Goal: Transaction & Acquisition: Purchase product/service

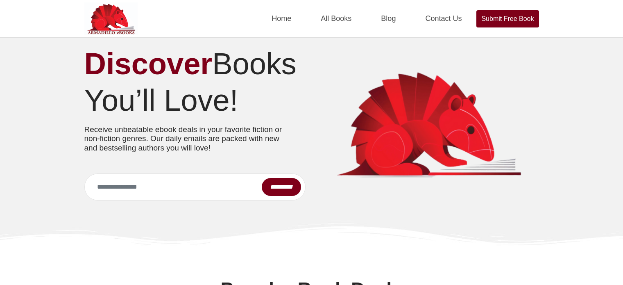
scroll to position [283, 0]
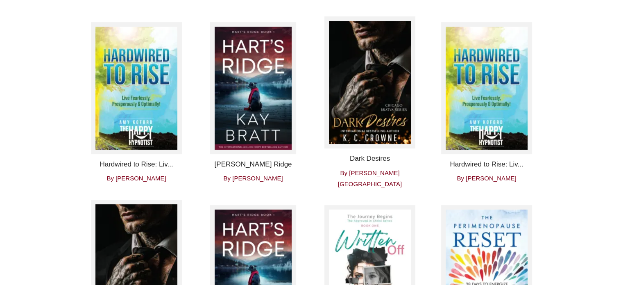
scroll to position [283, 0]
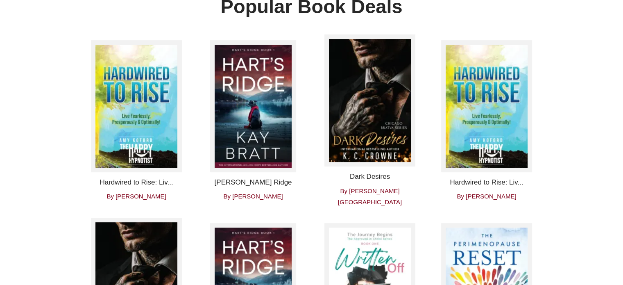
drag, startPoint x: 0, startPoint y: 0, endPoint x: 567, endPoint y: 129, distance: 581.3
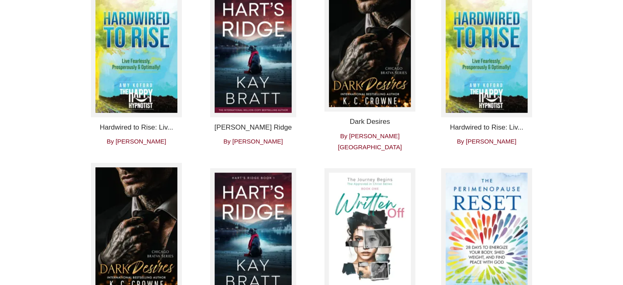
scroll to position [323, 0]
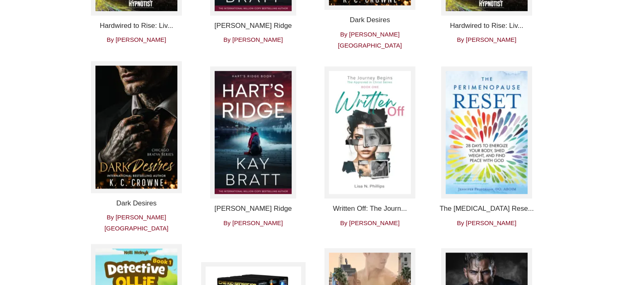
scroll to position [364, 0]
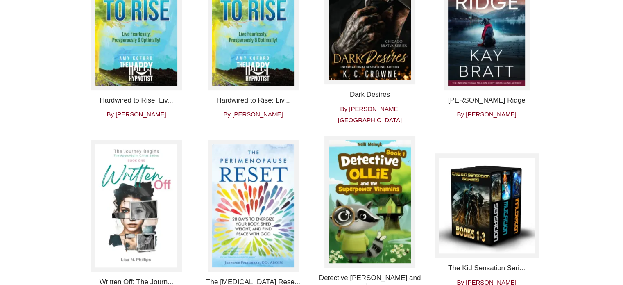
scroll to position [282, 0]
